Goal: Find specific page/section: Find specific page/section

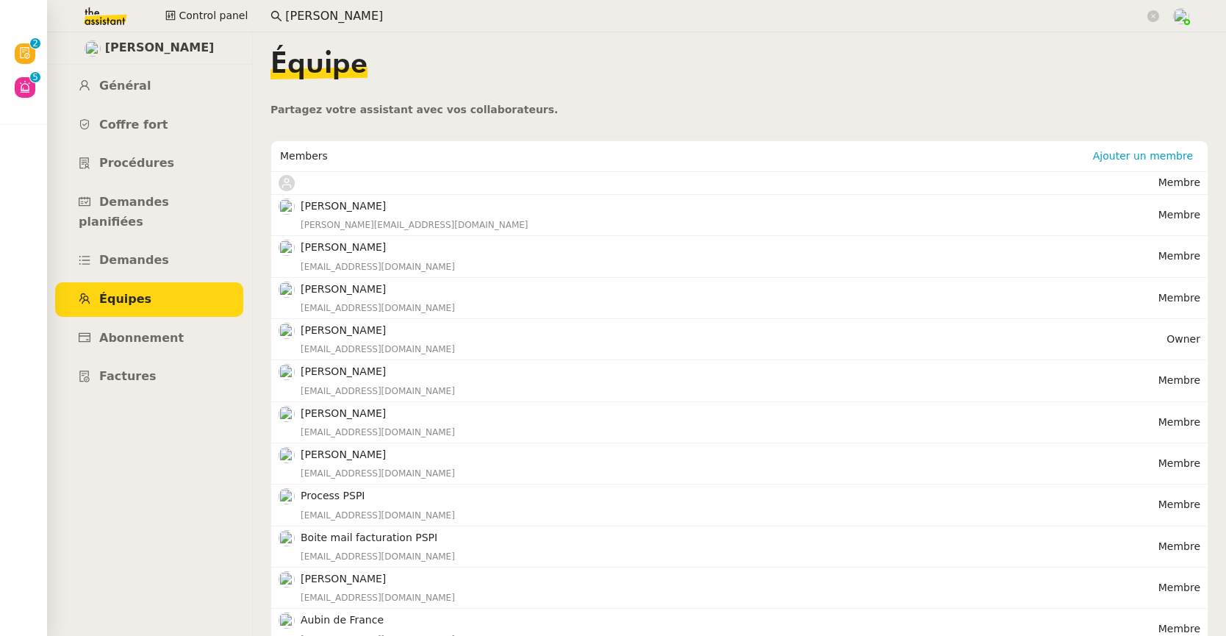
scroll to position [23, 0]
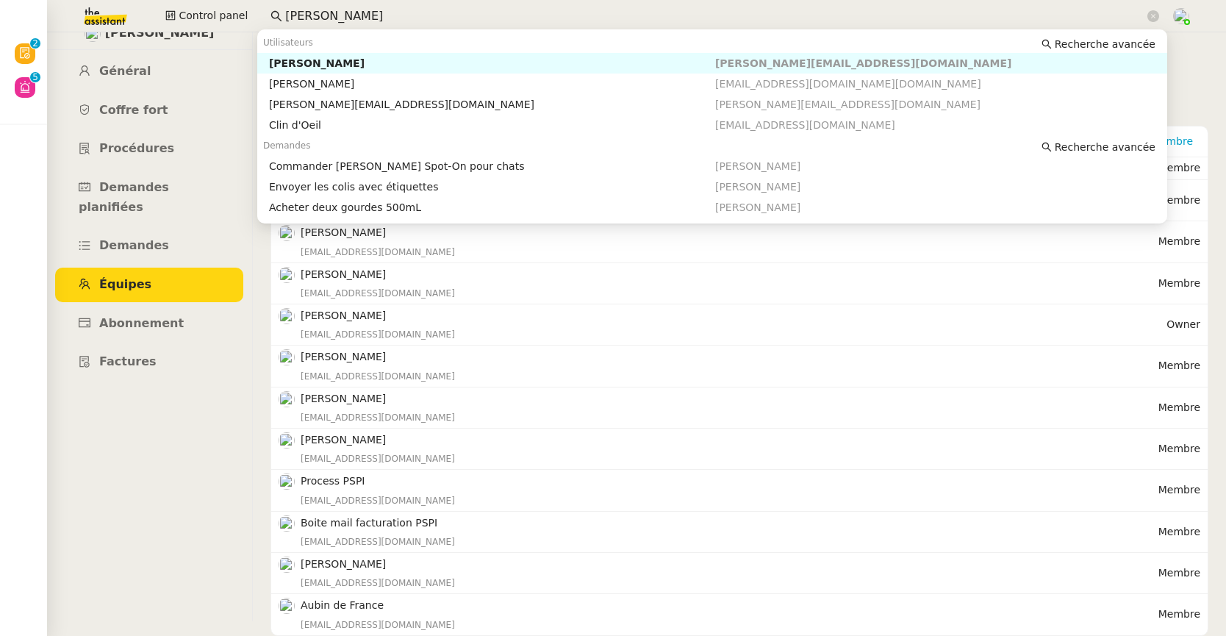
click at [286, 67] on div "Colin Chaffotte" at bounding box center [492, 63] width 446 height 13
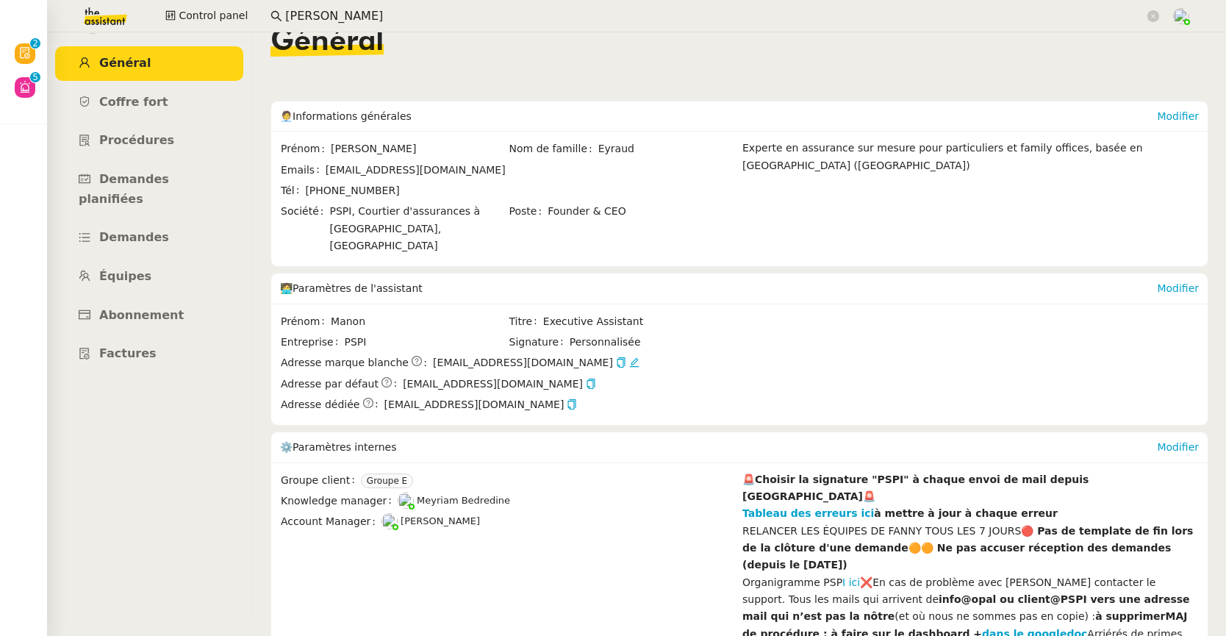
scroll to position [6, 0]
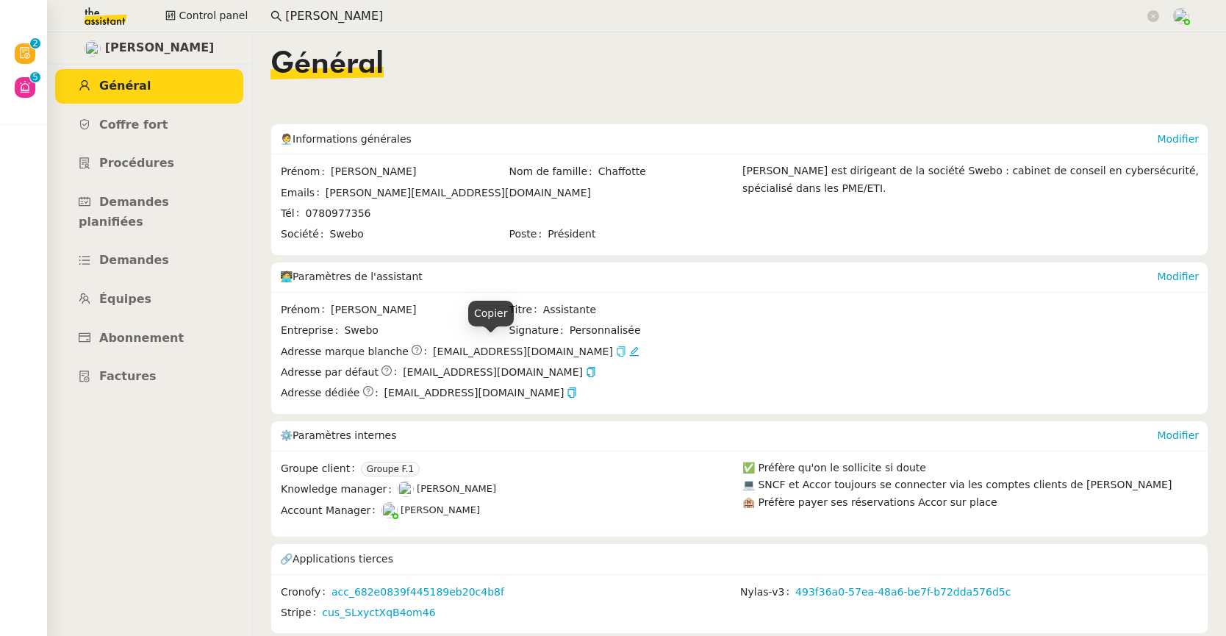
click at [617, 348] on icon "button" at bounding box center [621, 351] width 8 height 10
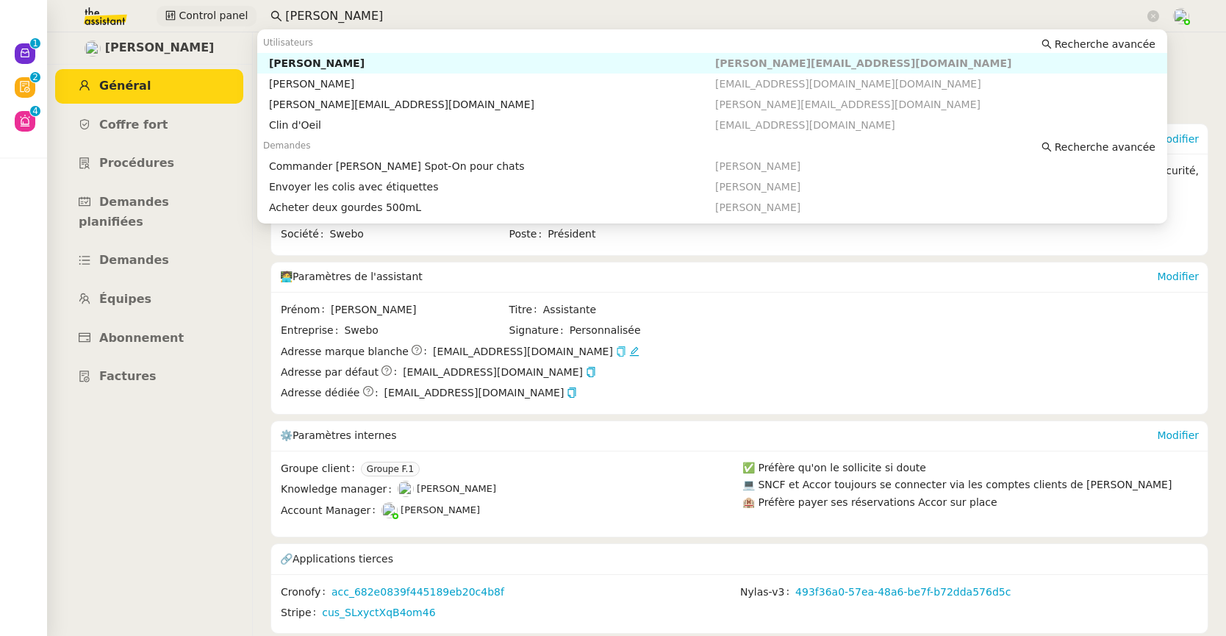
drag, startPoint x: 351, startPoint y: 15, endPoint x: 246, endPoint y: 13, distance: 105.9
click at [246, 13] on div "Control panel colin cha" at bounding box center [613, 16] width 1153 height 32
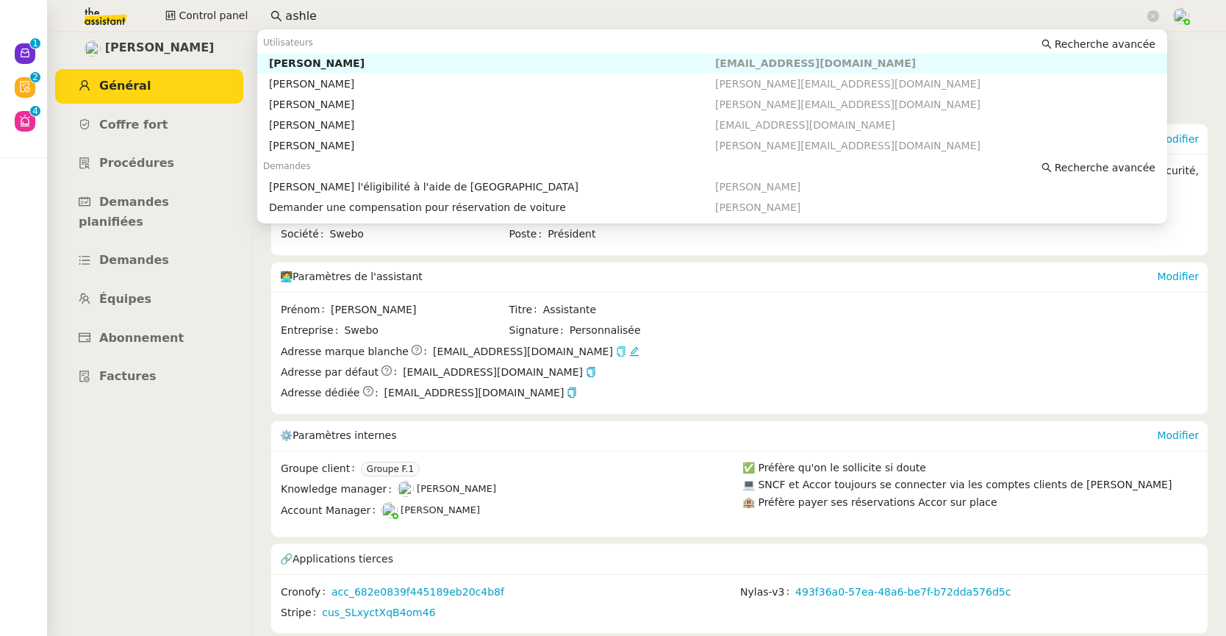
click at [281, 62] on div "Ashley Poniatowski" at bounding box center [492, 63] width 446 height 13
type input "ashle"
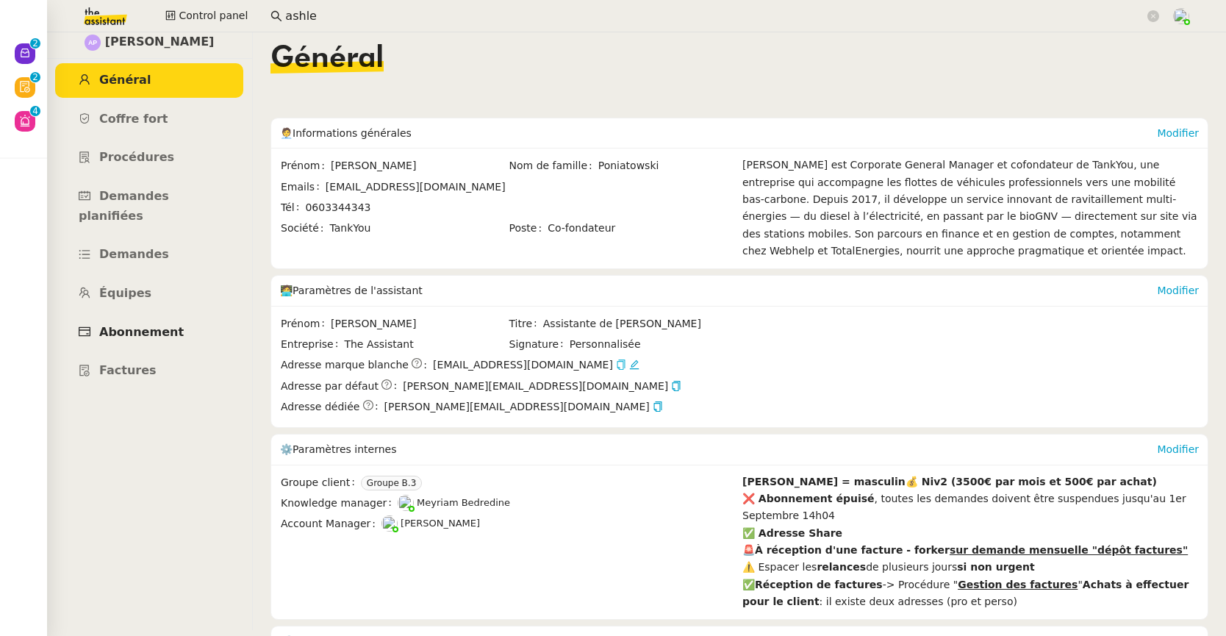
click at [137, 320] on link "Abonnement" at bounding box center [149, 332] width 188 height 35
